Goal: Check status: Check status

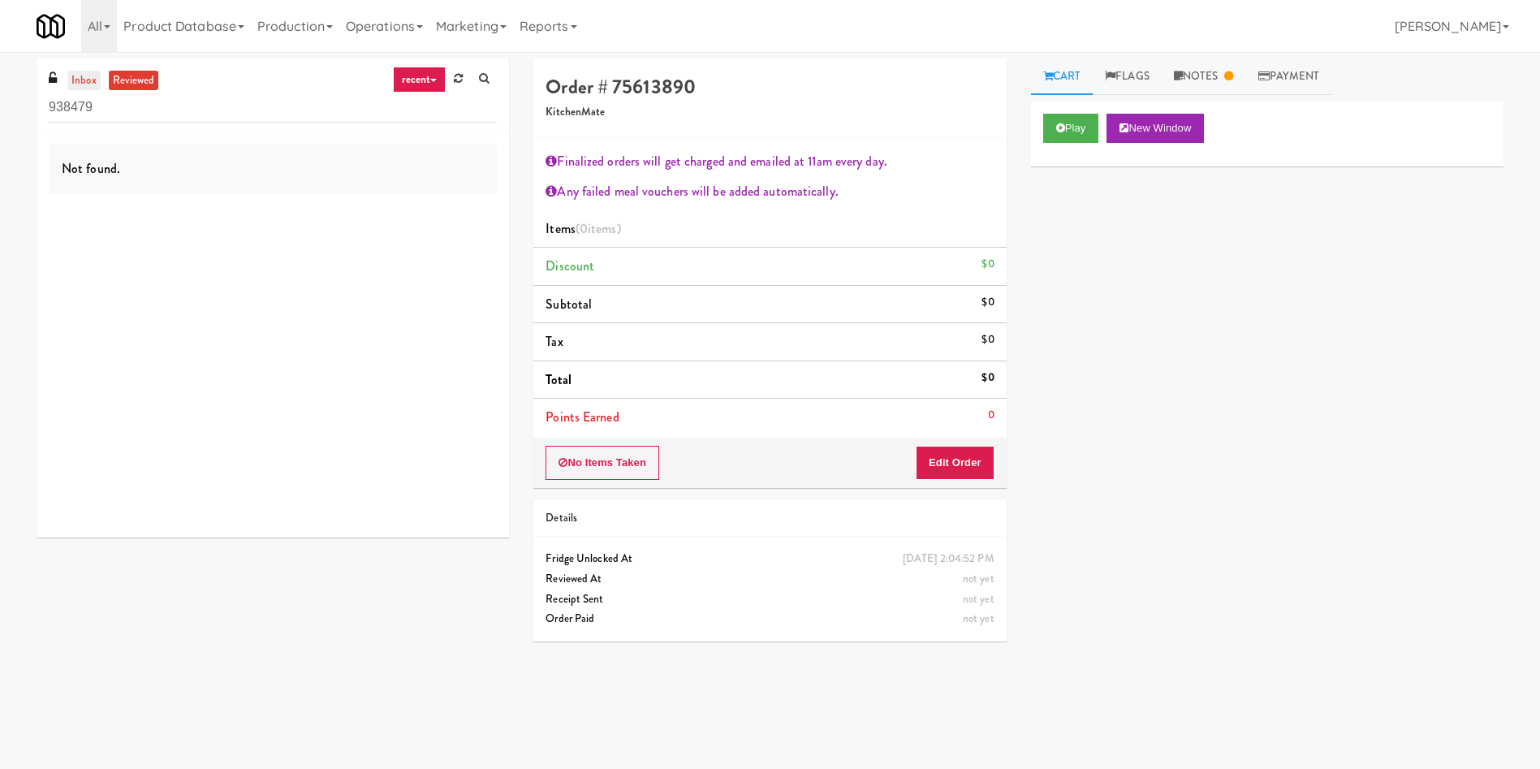
click at [86, 79] on link "inbox" at bounding box center [83, 81] width 33 height 20
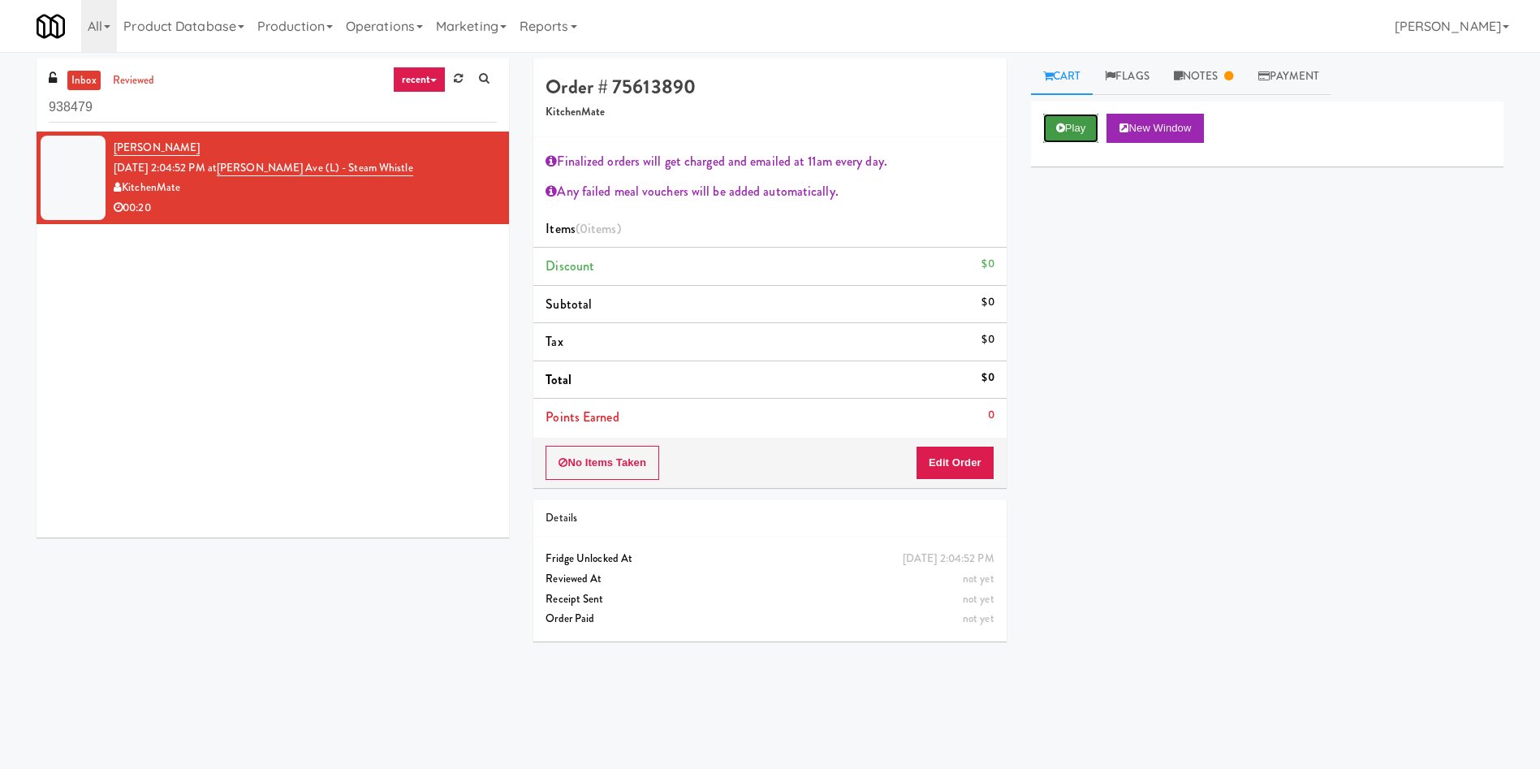
click at [1075, 128] on button "Play" at bounding box center [1071, 128] width 56 height 29
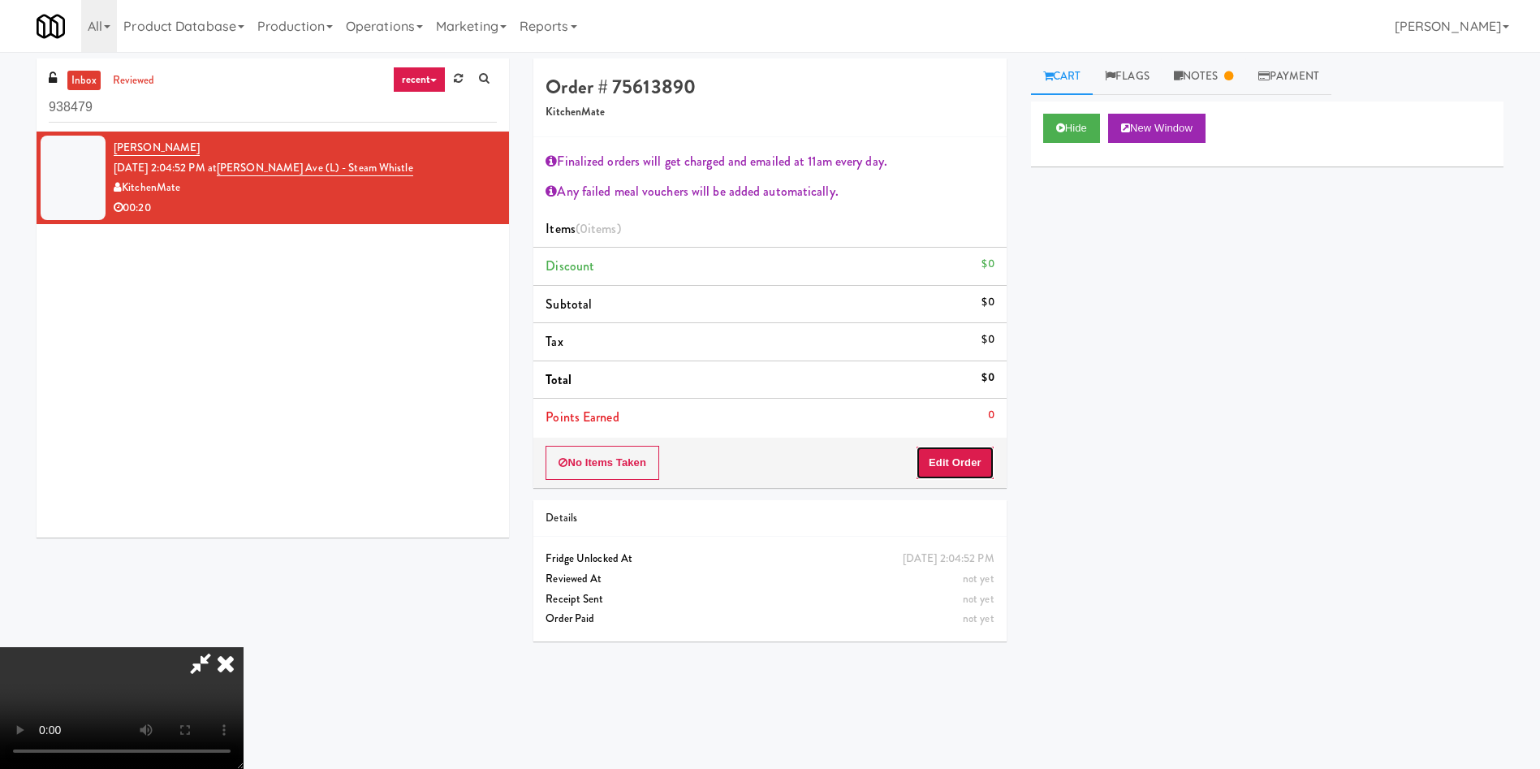
click at [962, 469] on button "Edit Order" at bounding box center [955, 463] width 79 height 34
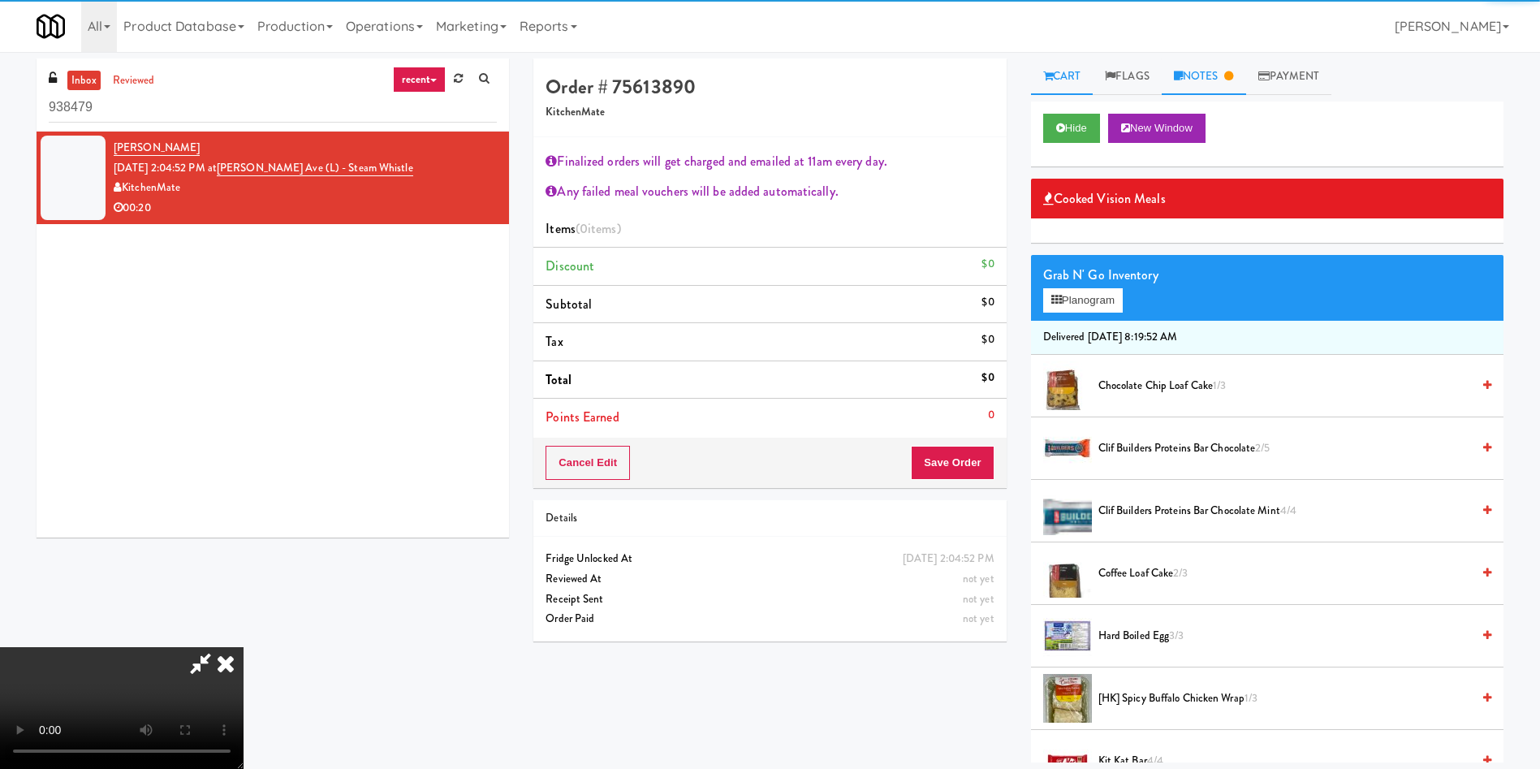
click at [1212, 76] on link "Notes" at bounding box center [1204, 76] width 84 height 37
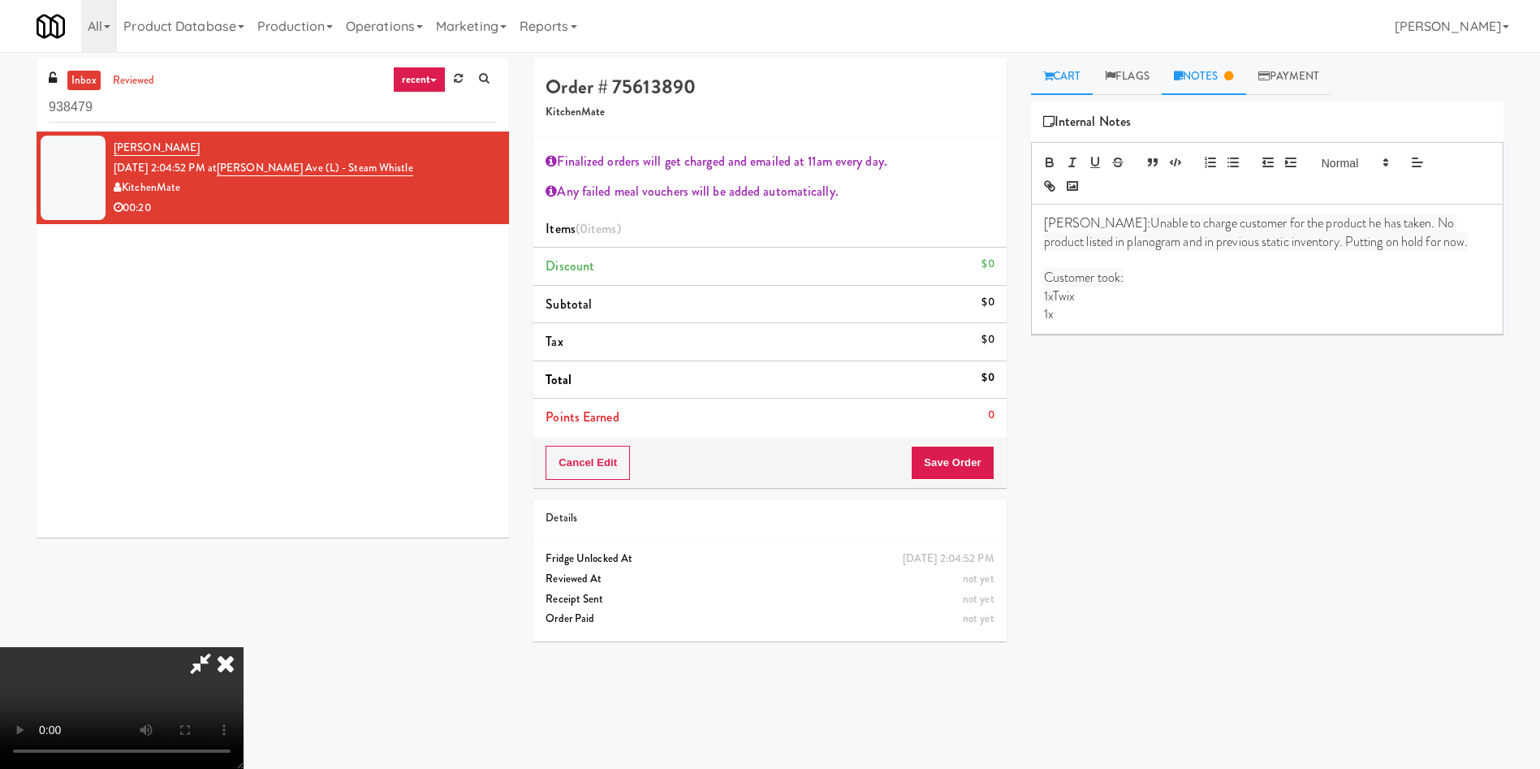
click at [1053, 70] on link "Cart" at bounding box center [1062, 76] width 63 height 37
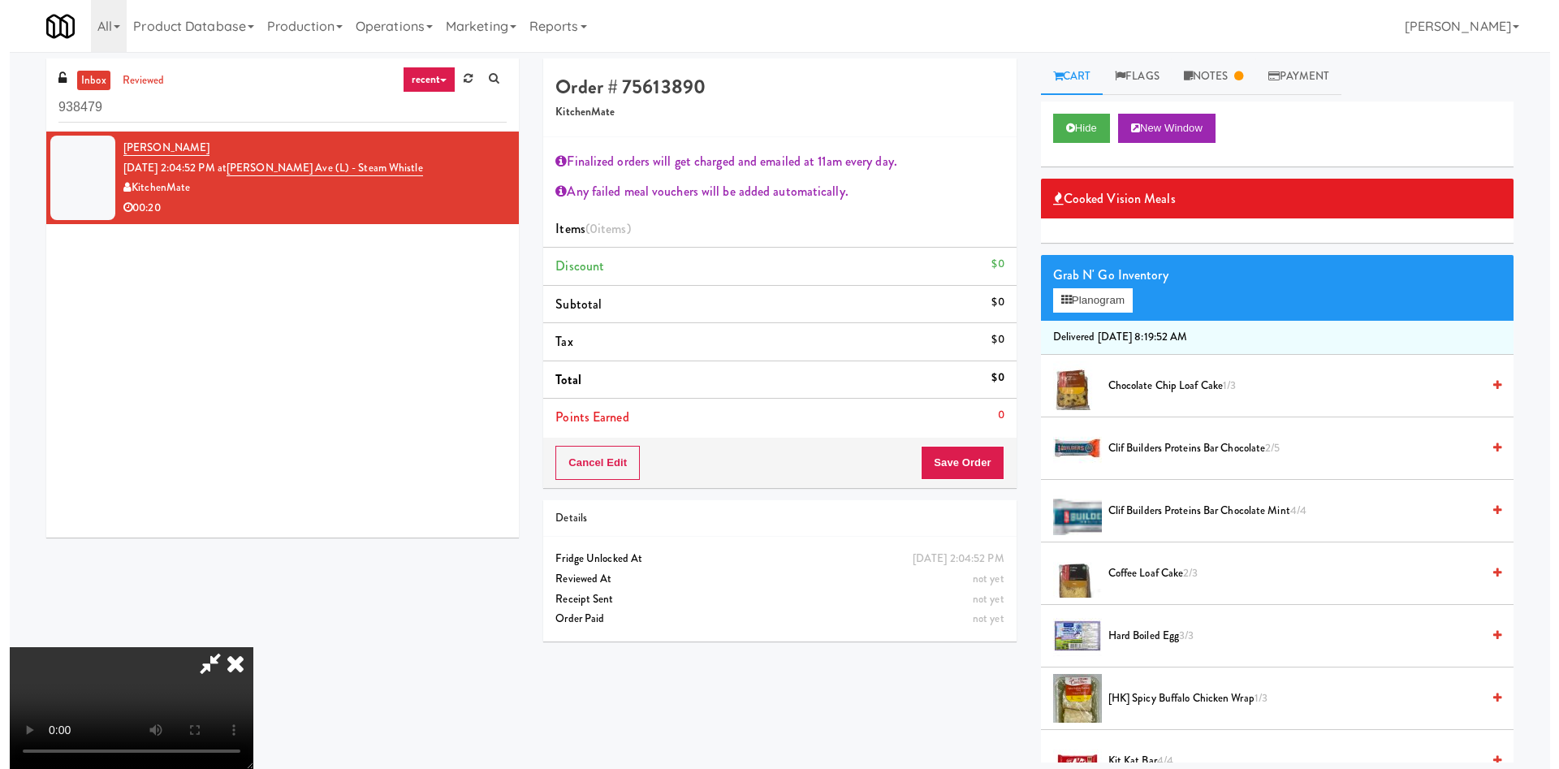
scroll to position [302, 0]
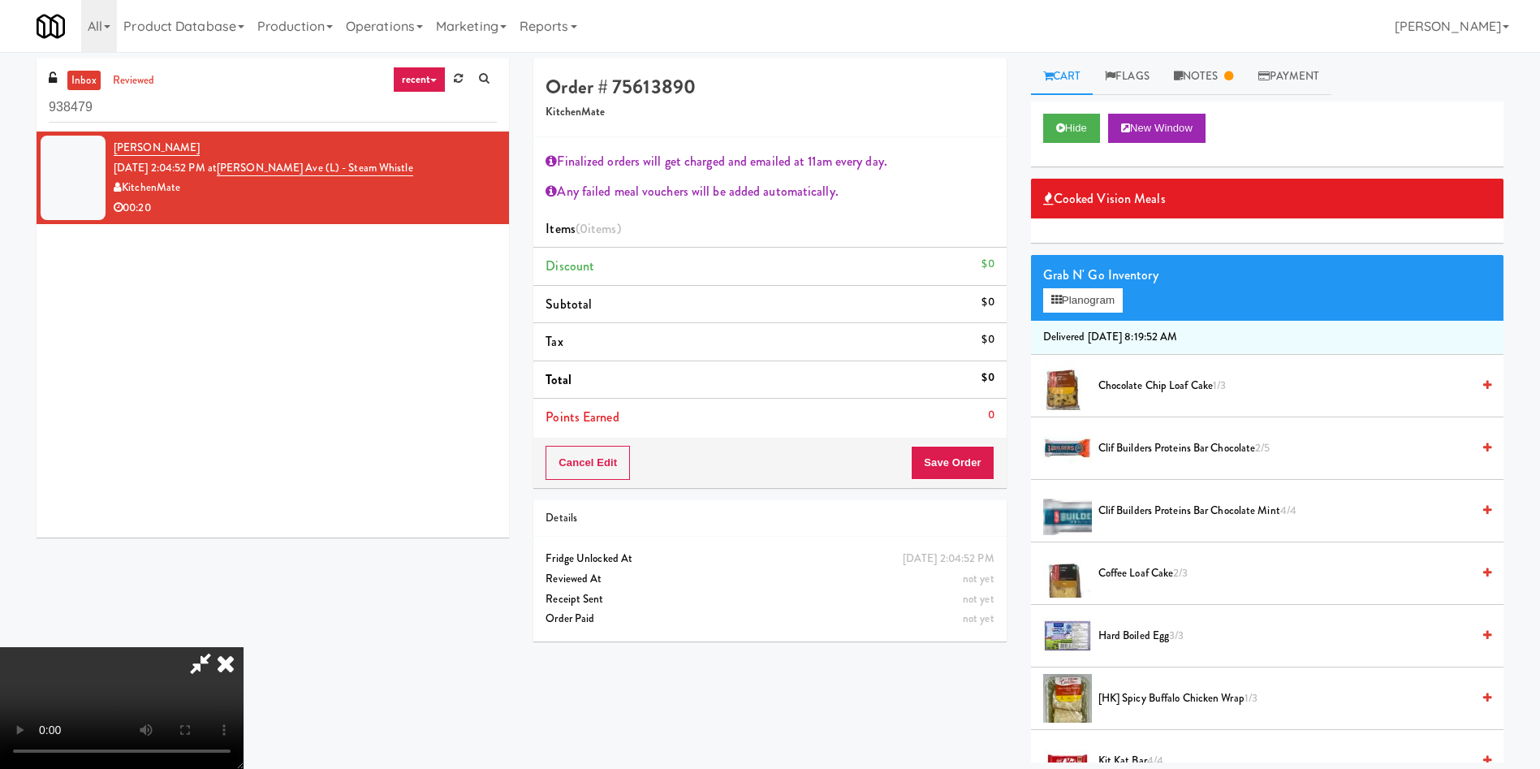
click at [244, 647] on video at bounding box center [122, 708] width 244 height 122
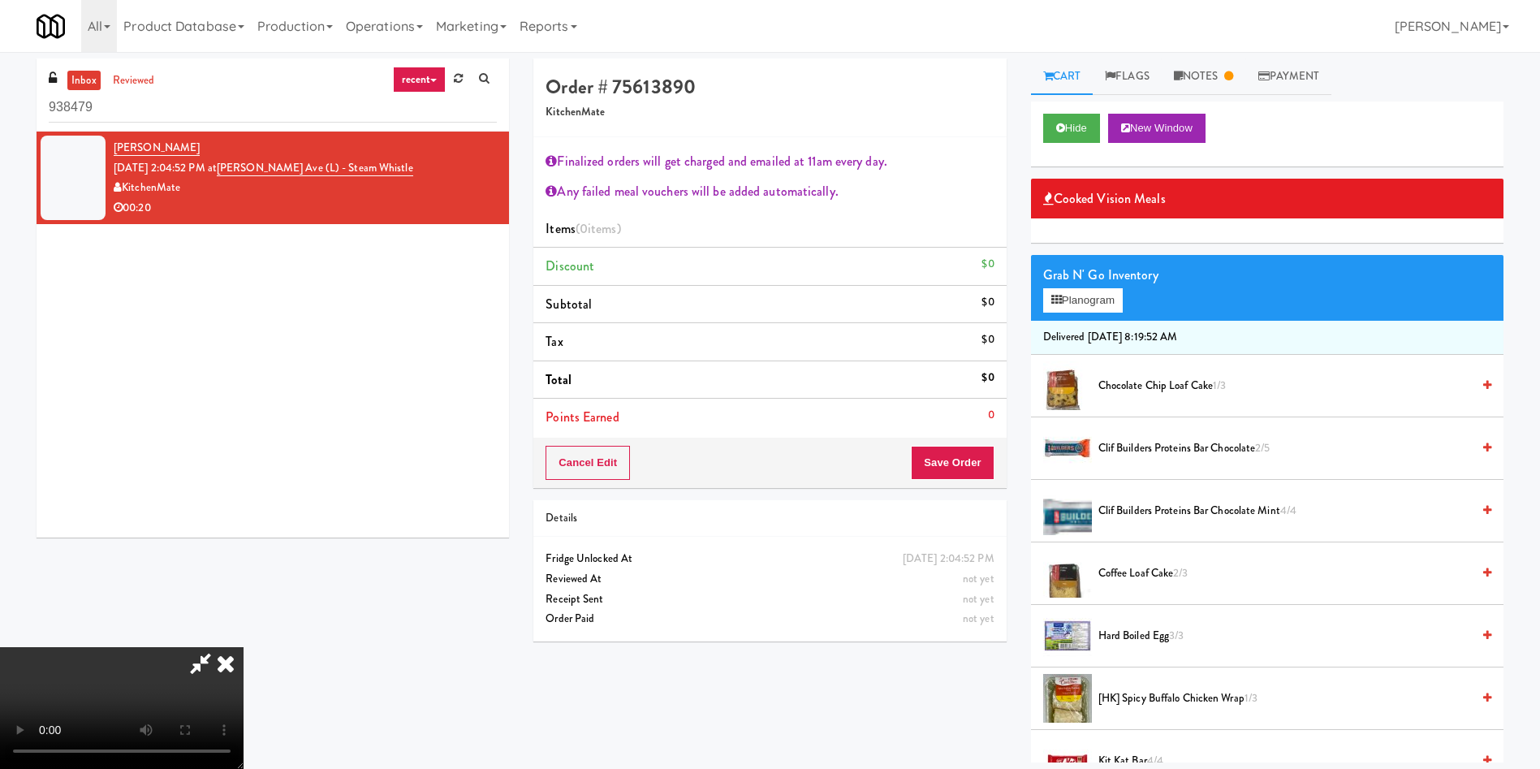
click at [244, 647] on video at bounding box center [122, 708] width 244 height 122
click at [1084, 296] on button "Planogram" at bounding box center [1083, 300] width 80 height 24
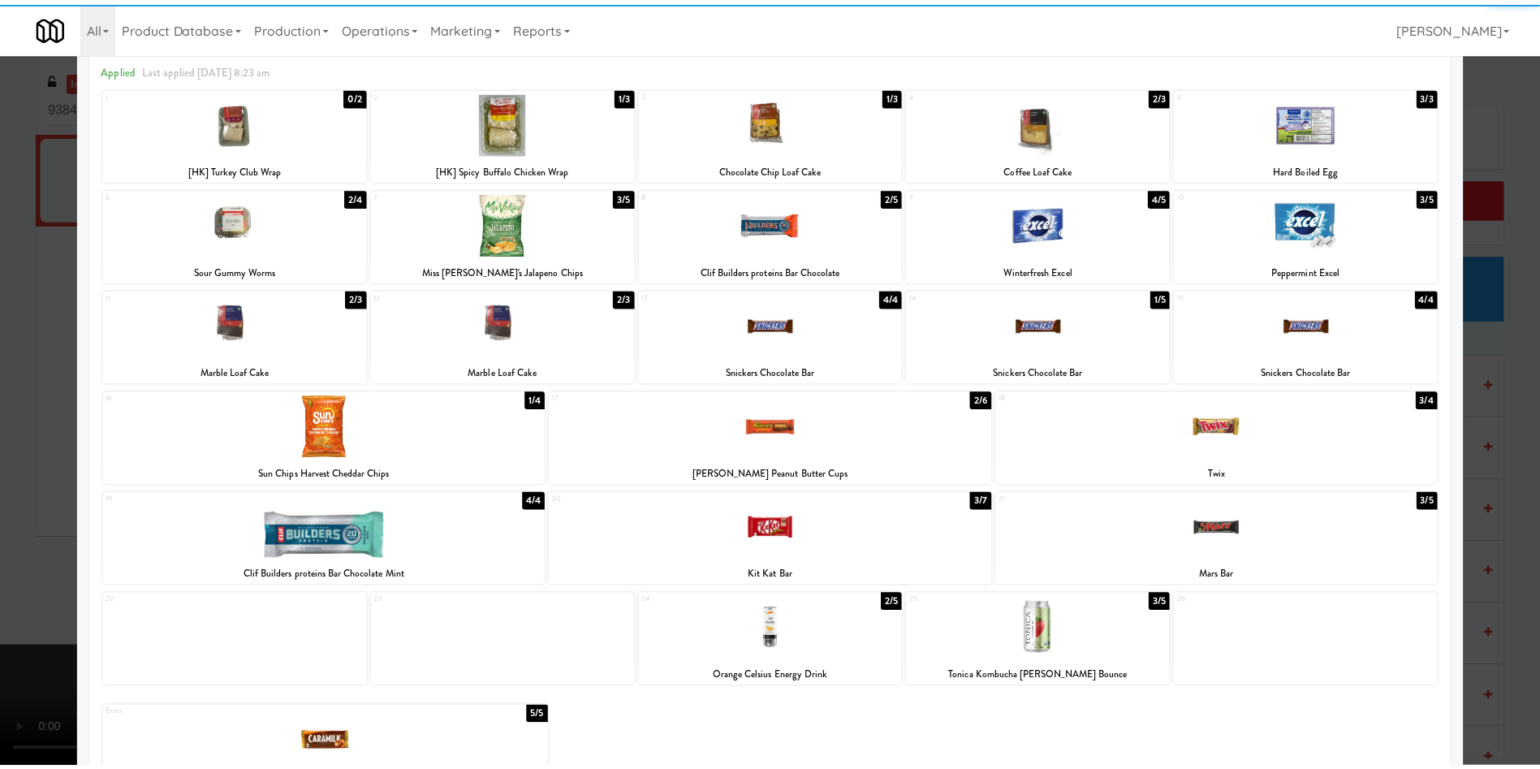
scroll to position [130, 0]
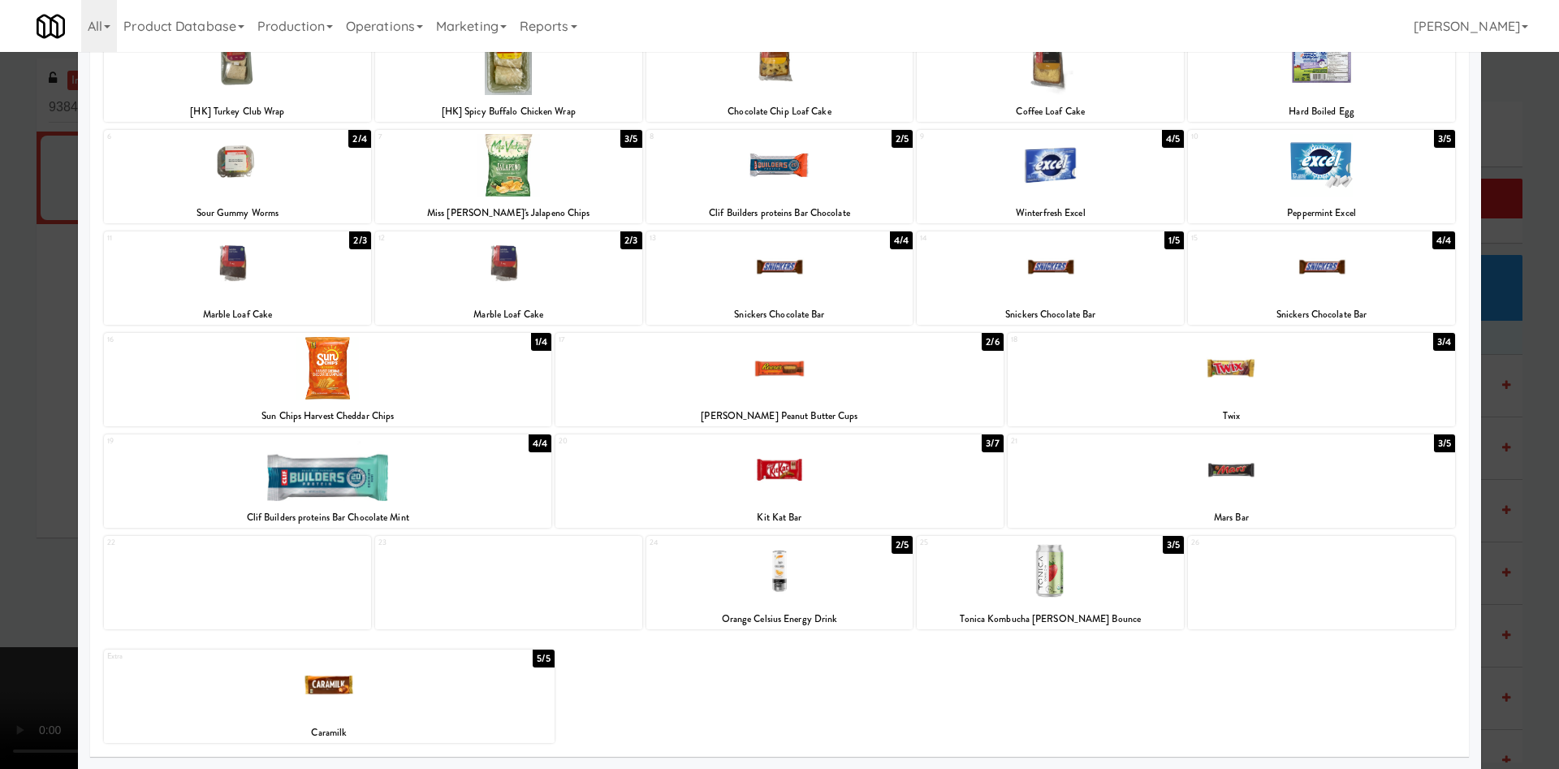
click at [1493, 124] on div at bounding box center [779, 384] width 1559 height 769
